Goal: Find contact information: Find contact information

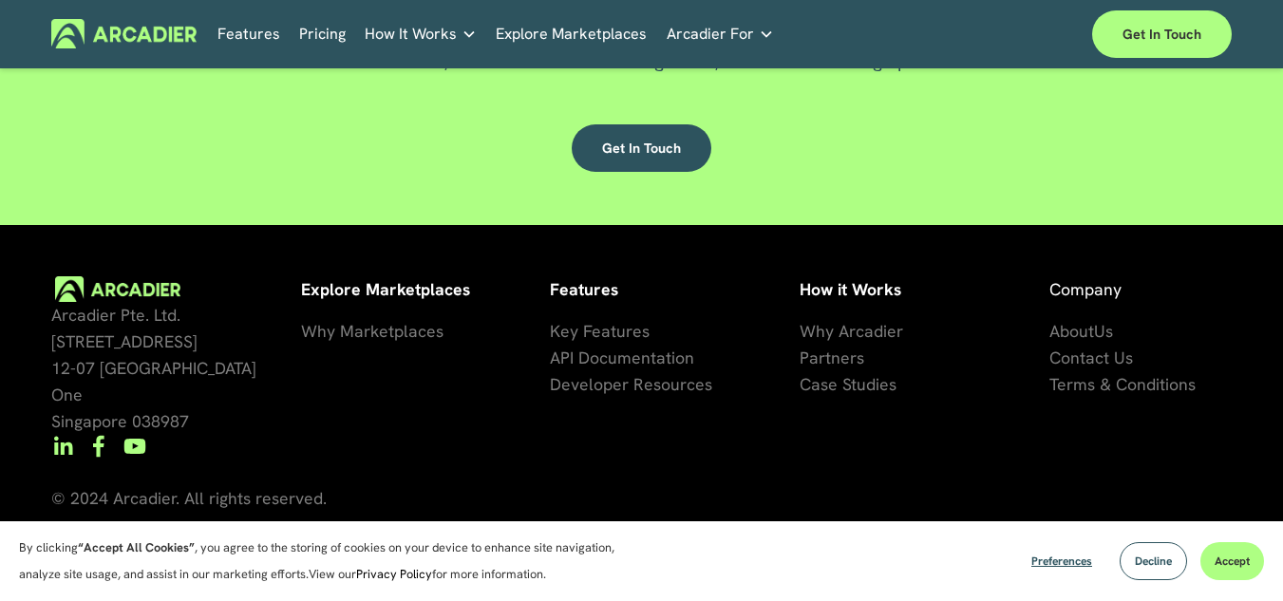
scroll to position [4688, 0]
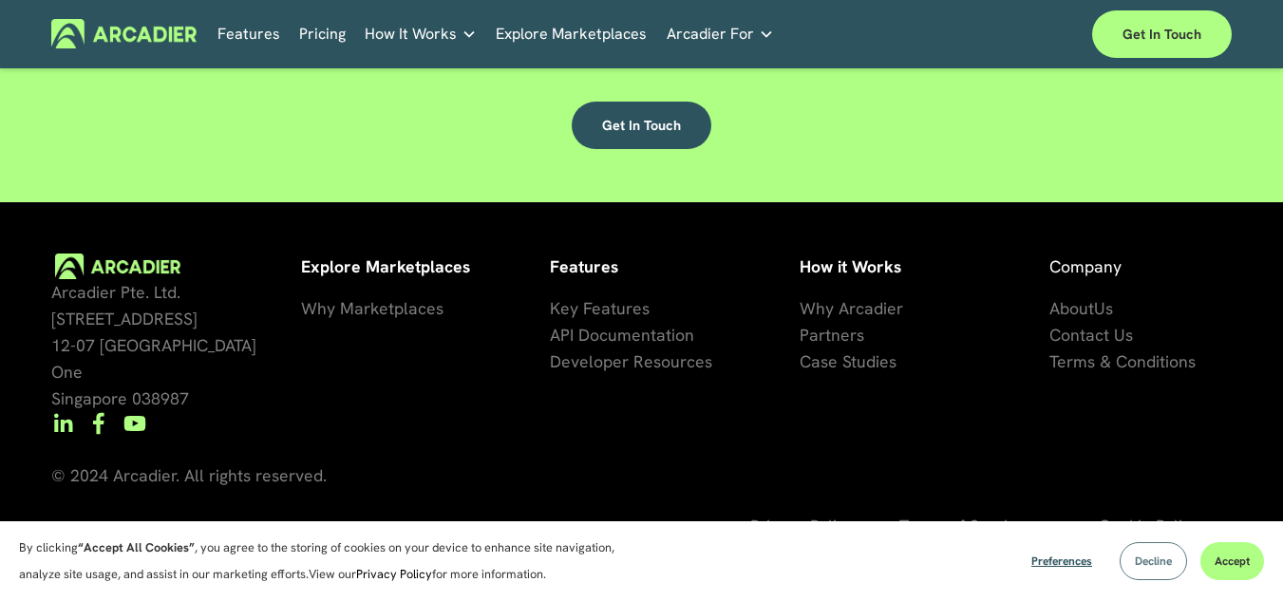
click at [1147, 567] on span "Decline" at bounding box center [1153, 561] width 37 height 15
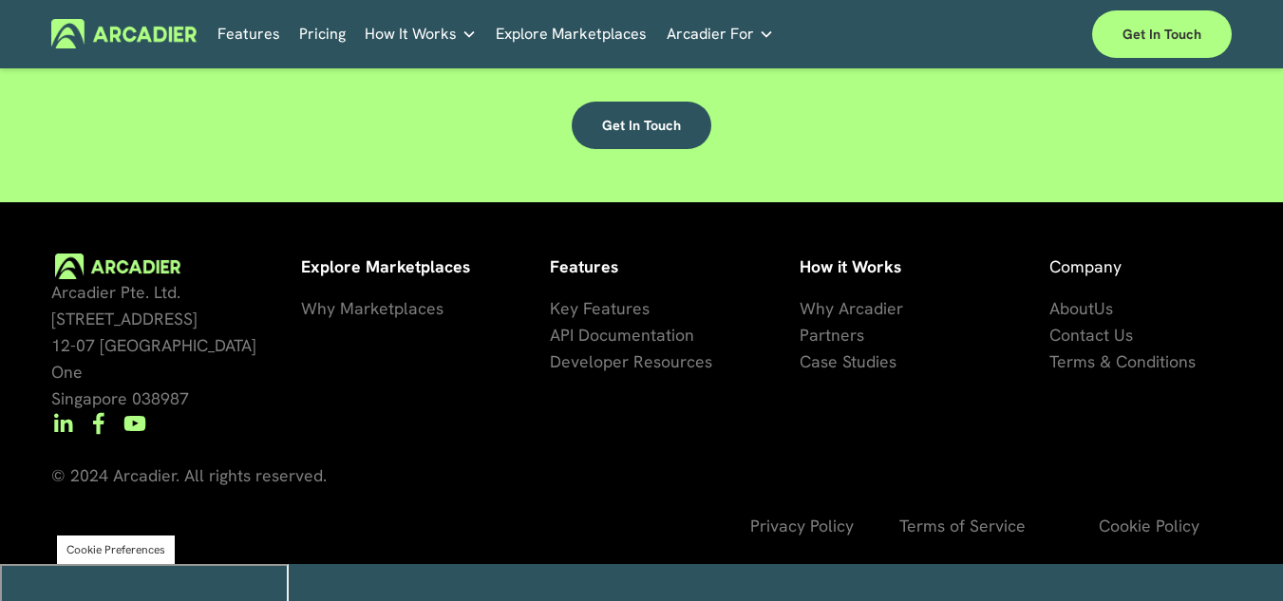
click at [1084, 346] on span "Contact Us" at bounding box center [1091, 335] width 84 height 22
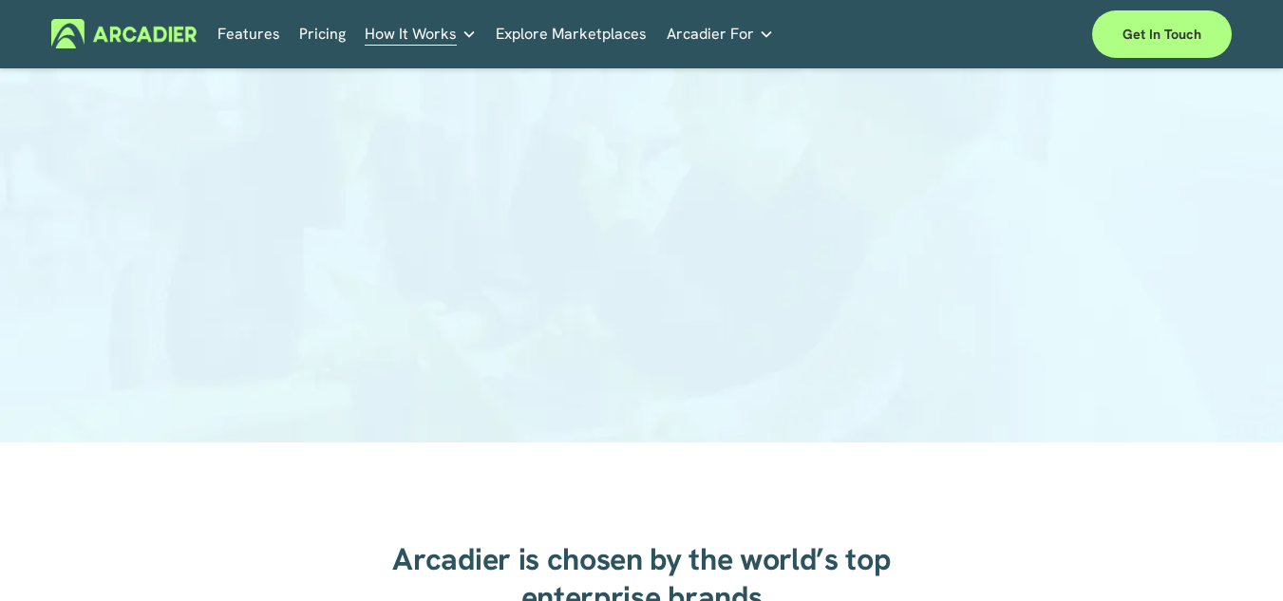
scroll to position [316, 0]
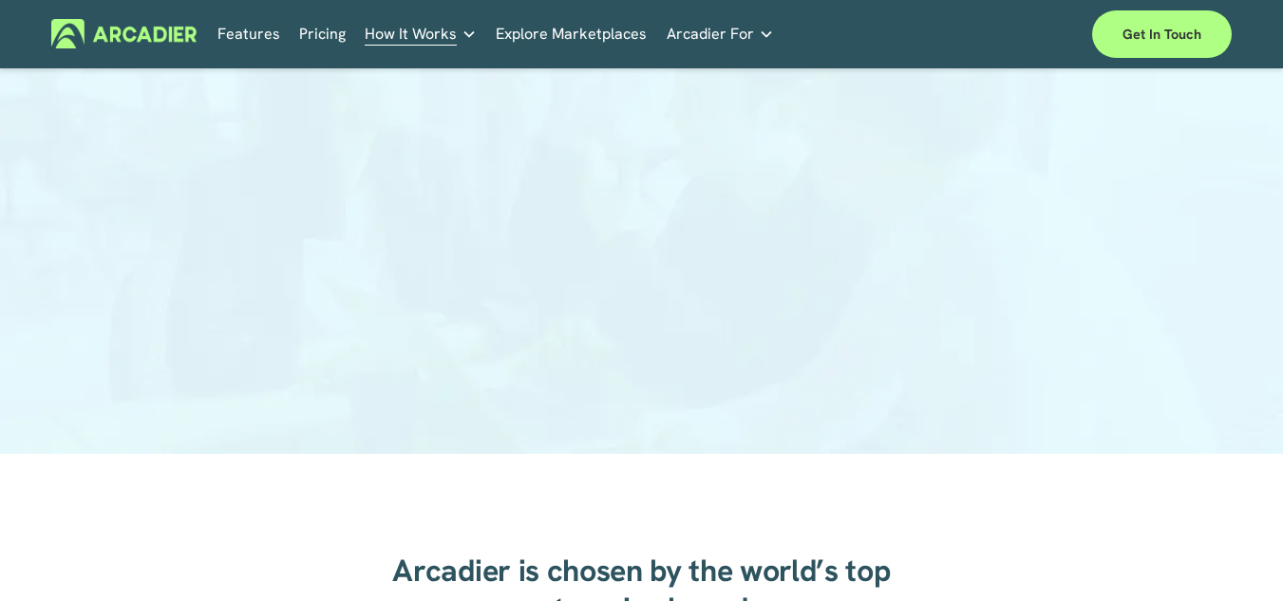
click at [719, 28] on span "Arcadier For" at bounding box center [710, 34] width 87 height 27
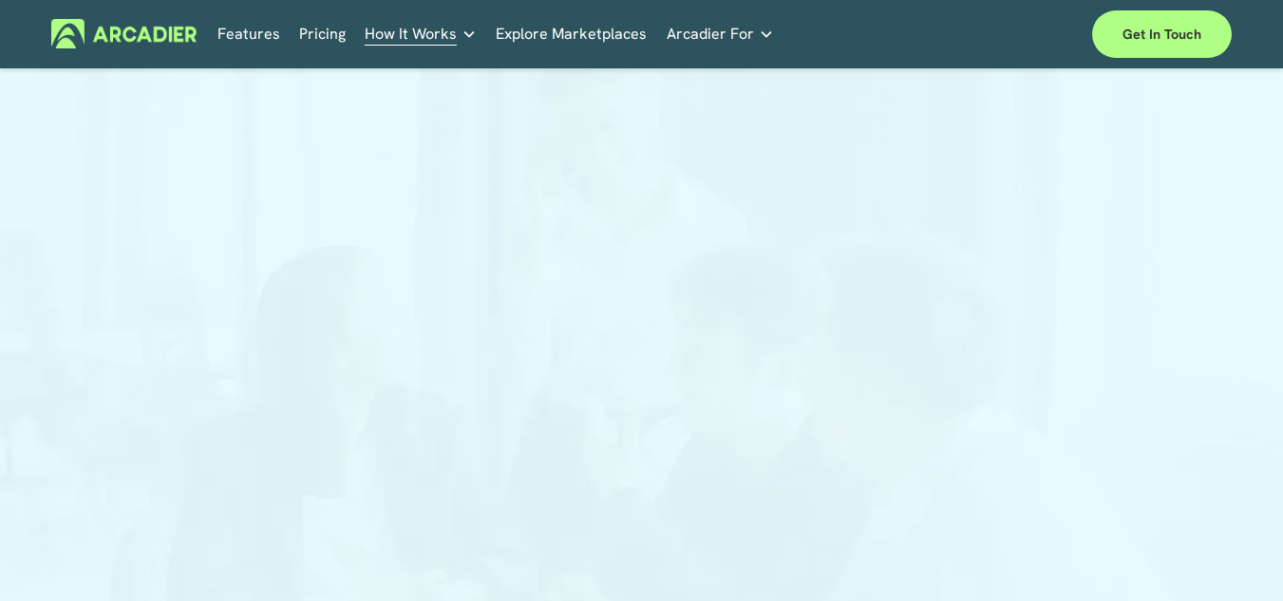
scroll to position [0, 0]
click at [158, 35] on img at bounding box center [123, 33] width 145 height 29
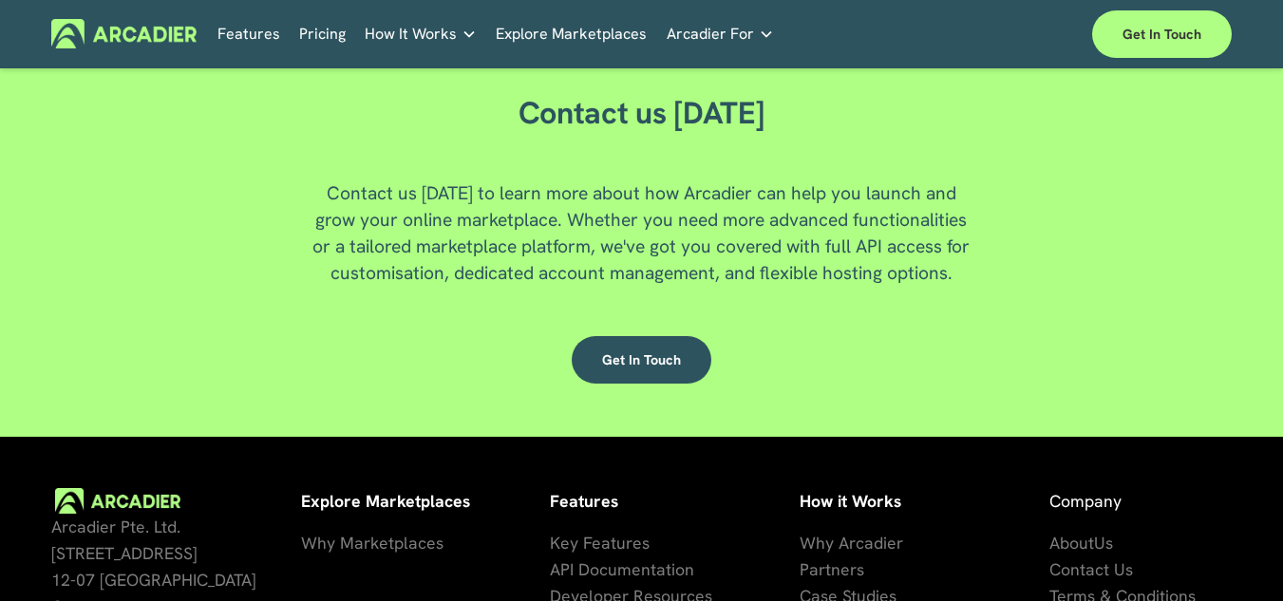
scroll to position [4586, 0]
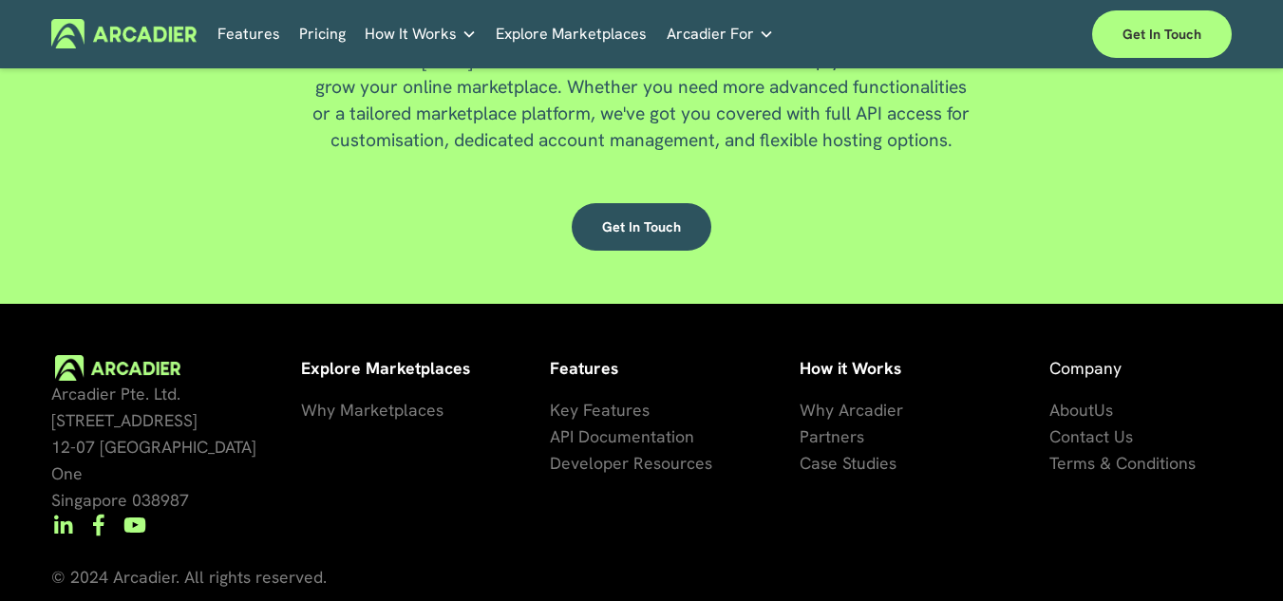
click at [1088, 421] on span "About" at bounding box center [1071, 410] width 45 height 22
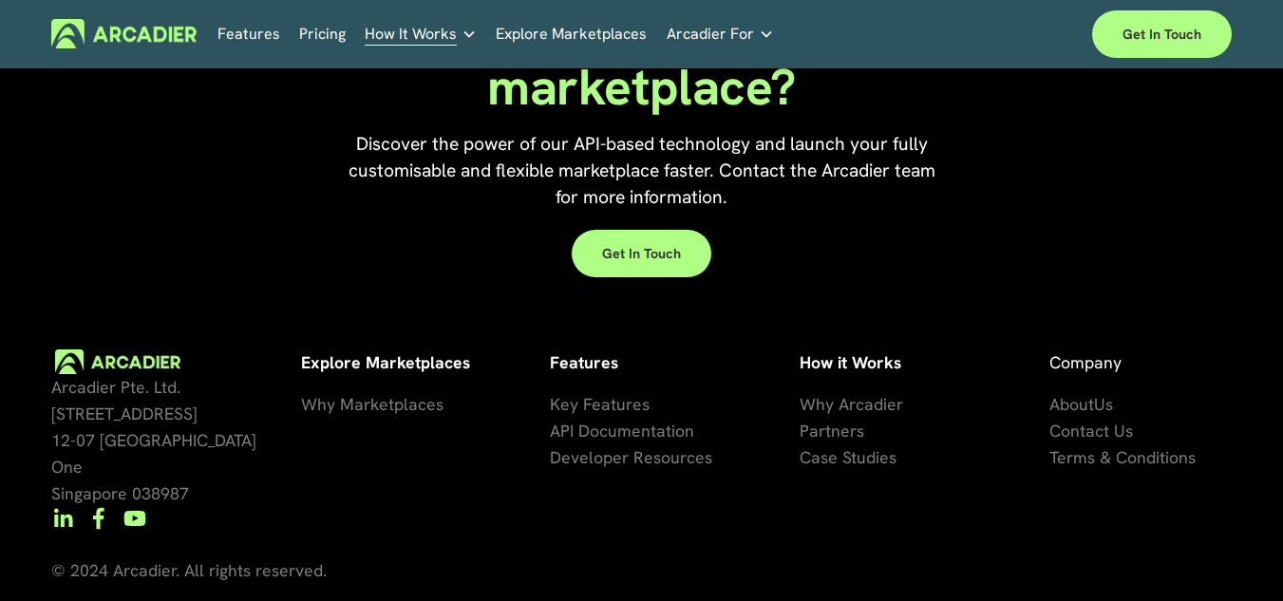
scroll to position [4205, 0]
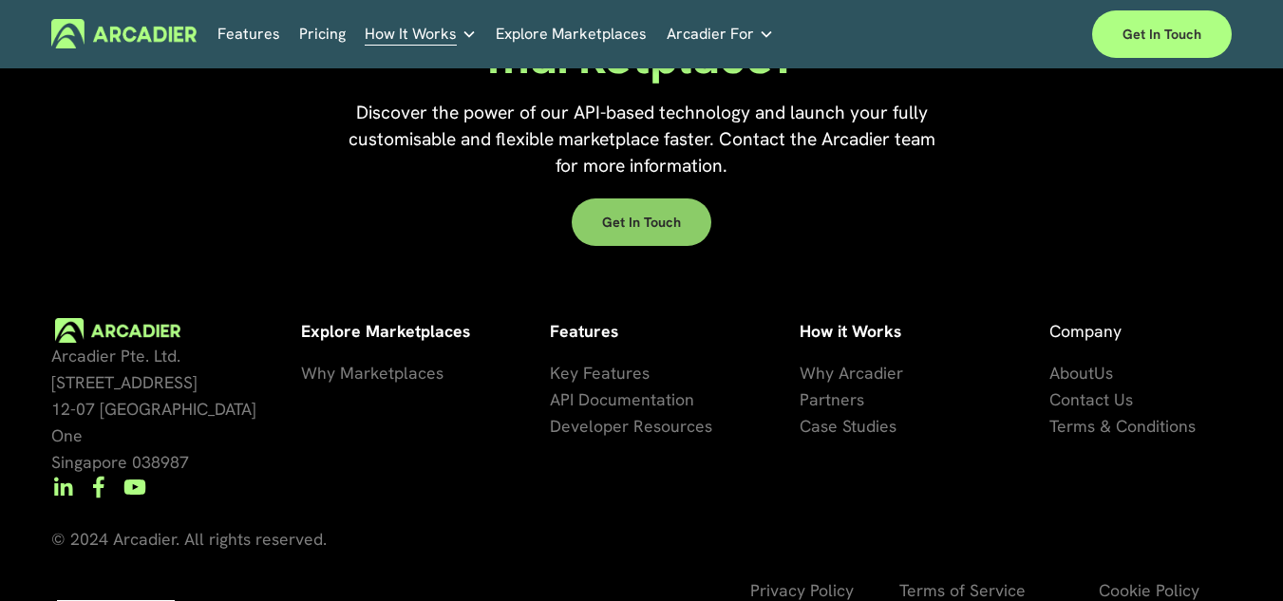
click at [632, 198] on link "Get in touch" at bounding box center [642, 221] width 140 height 47
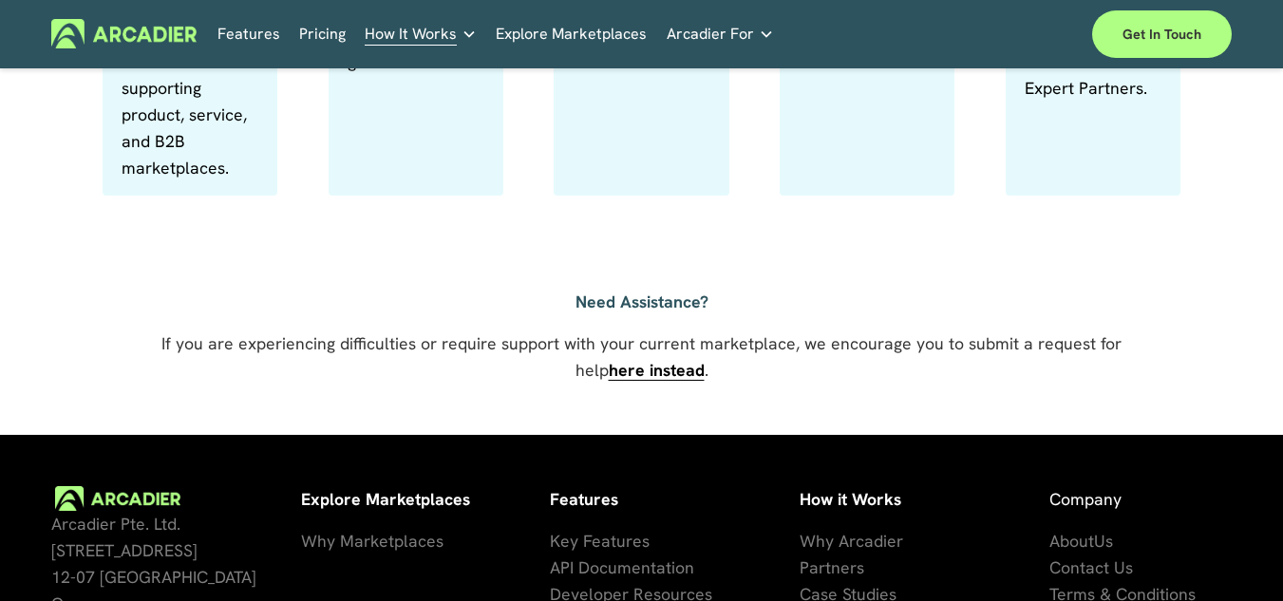
scroll to position [1325, 0]
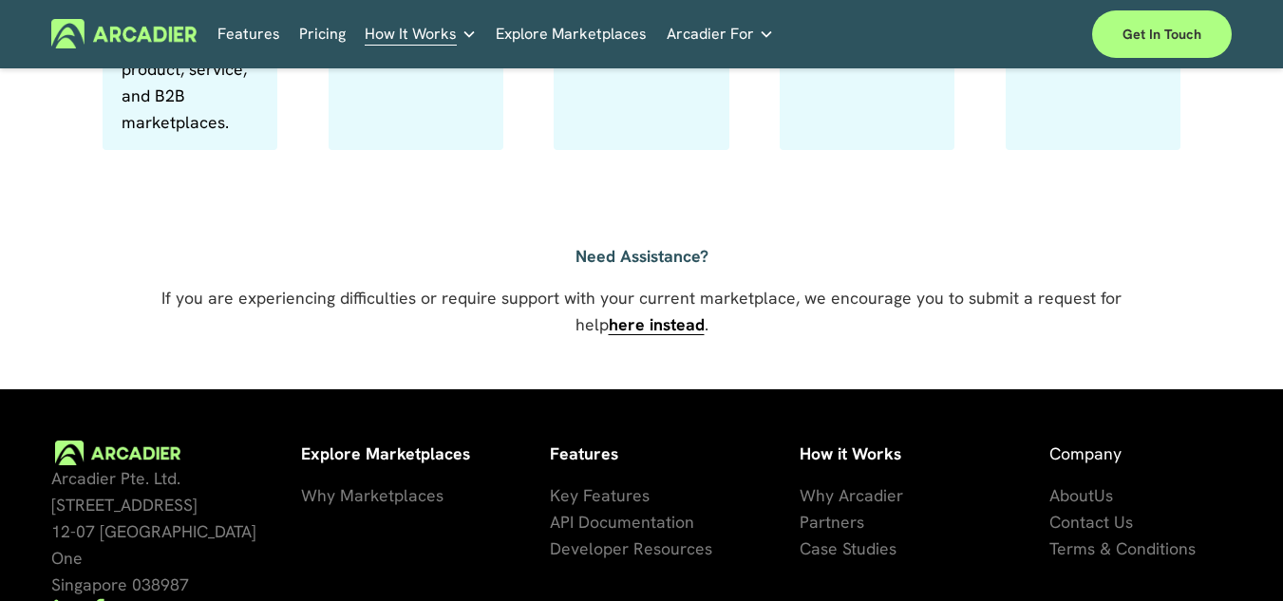
click at [639, 335] on strong "here instead" at bounding box center [657, 324] width 96 height 22
click at [1090, 533] on span "Contact Us" at bounding box center [1091, 522] width 84 height 22
